Goal: Check status: Check status

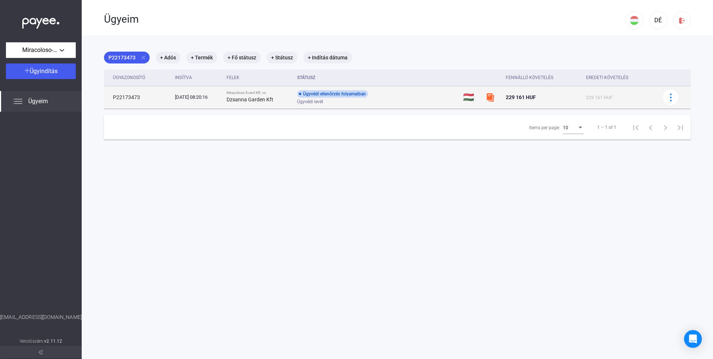
click at [495, 99] on img at bounding box center [490, 97] width 9 height 9
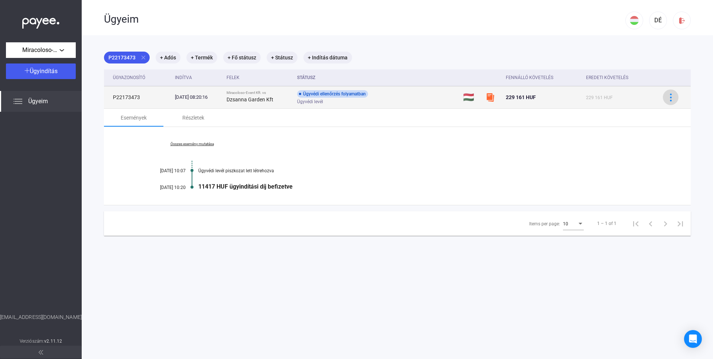
click at [672, 98] on img at bounding box center [671, 98] width 8 height 8
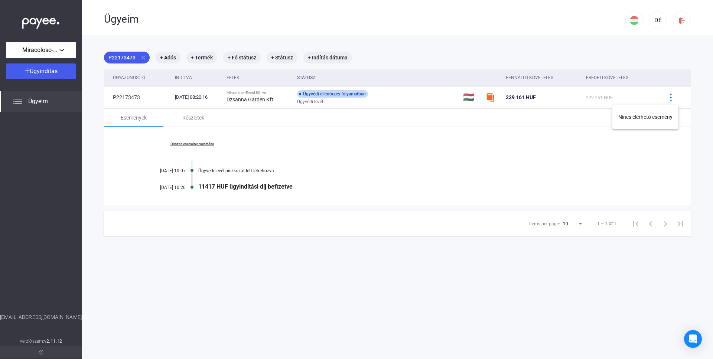
click at [13, 104] on div at bounding box center [356, 179] width 713 height 359
click at [60, 51] on div "Miracoloso-Event Kft." at bounding box center [40, 50] width 65 height 9
click at [60, 51] on div at bounding box center [356, 179] width 713 height 359
click at [120, 56] on mat-chip "P22173473 close" at bounding box center [127, 58] width 46 height 12
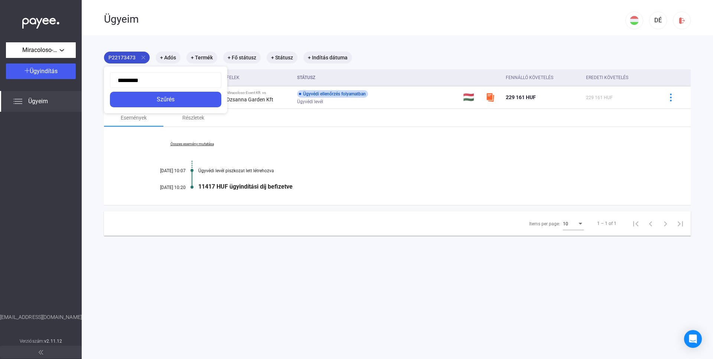
click at [120, 56] on div at bounding box center [356, 179] width 713 height 359
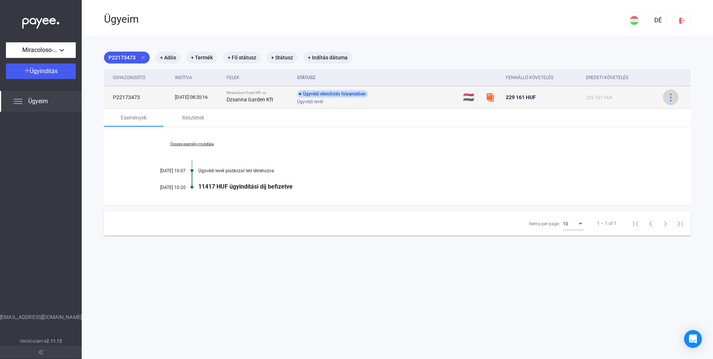
click at [672, 95] on img at bounding box center [671, 98] width 8 height 8
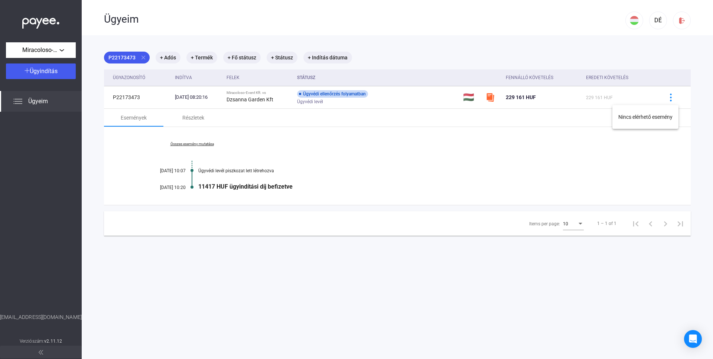
click at [519, 187] on div at bounding box center [356, 179] width 713 height 359
